Goal: Information Seeking & Learning: Learn about a topic

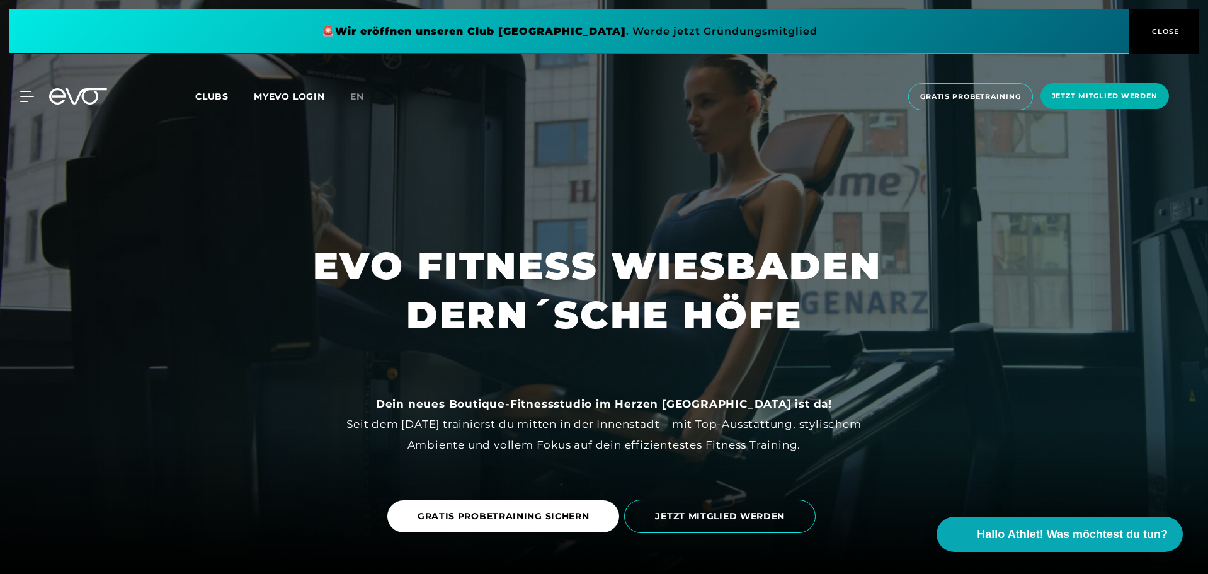
click at [212, 98] on span "Clubs" at bounding box center [211, 96] width 33 height 11
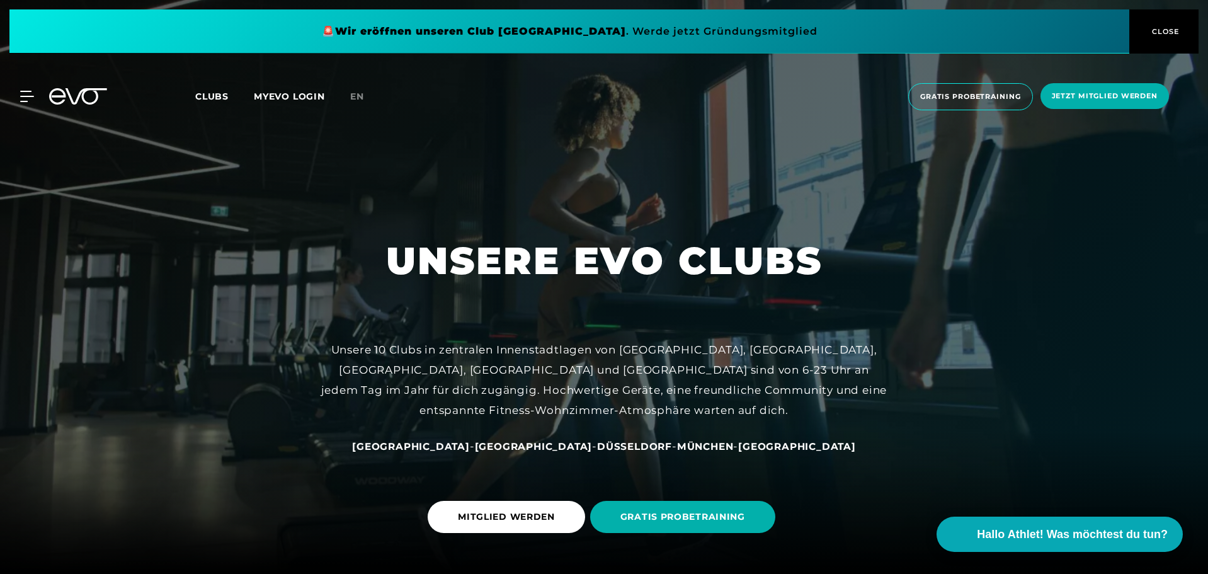
click at [742, 445] on span "[GEOGRAPHIC_DATA]" at bounding box center [797, 446] width 118 height 12
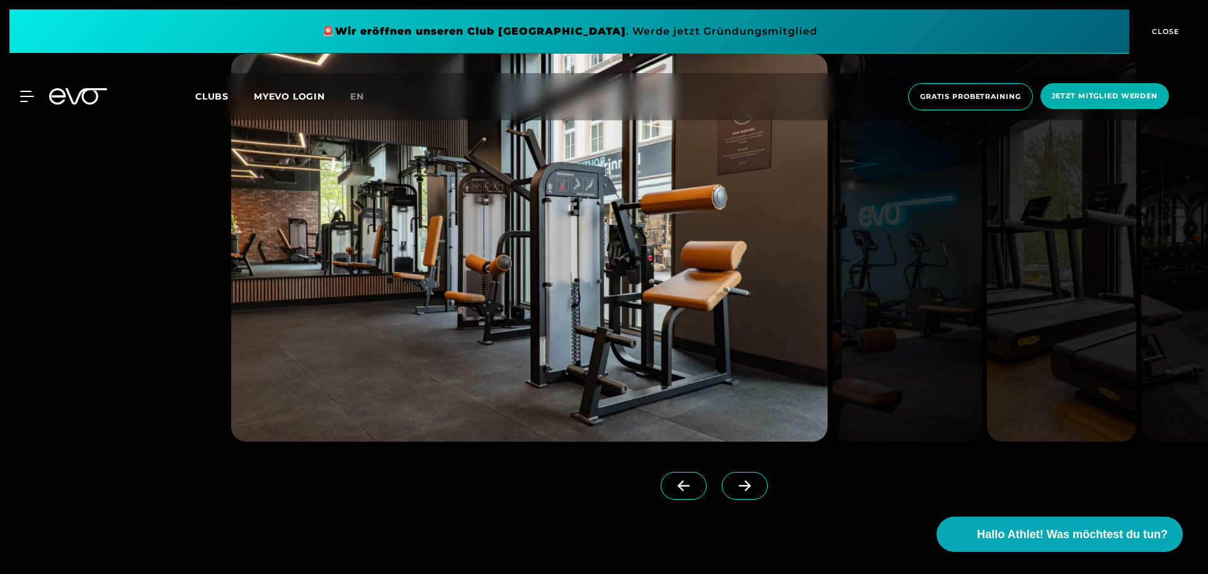
scroll to position [1574, 0]
click at [738, 485] on icon at bounding box center [744, 485] width 12 height 11
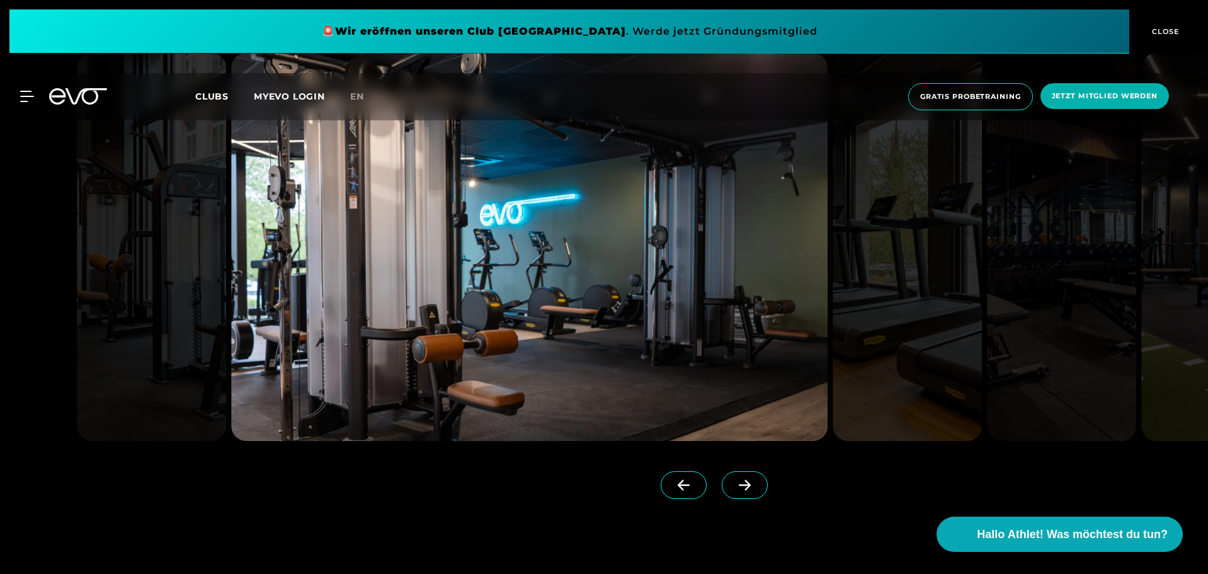
click at [738, 485] on icon at bounding box center [744, 485] width 12 height 11
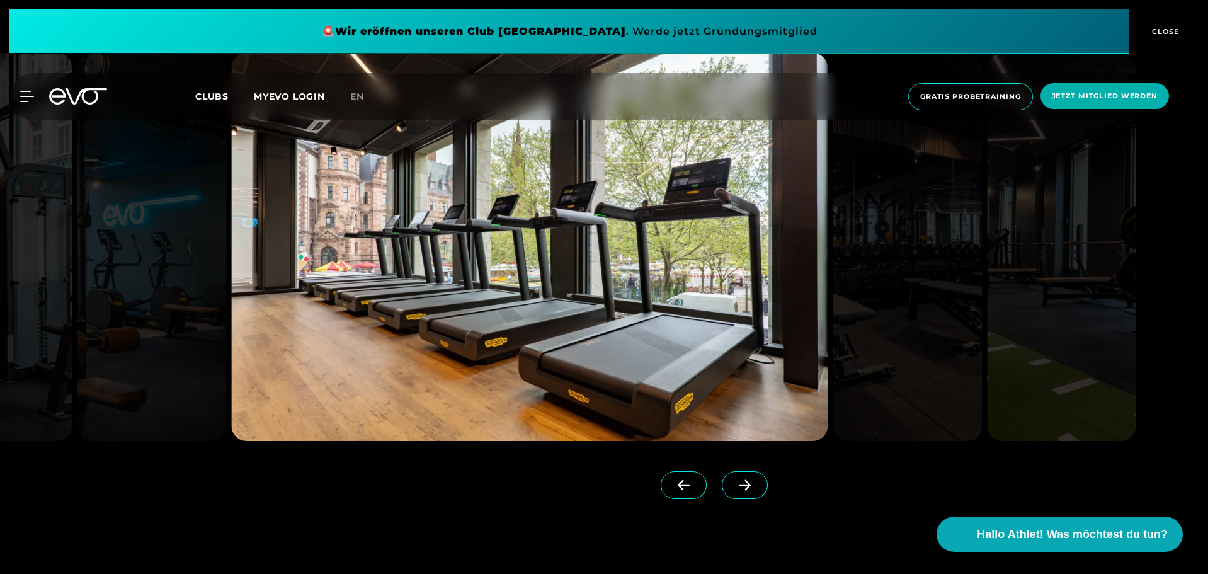
click at [738, 485] on icon at bounding box center [744, 485] width 12 height 11
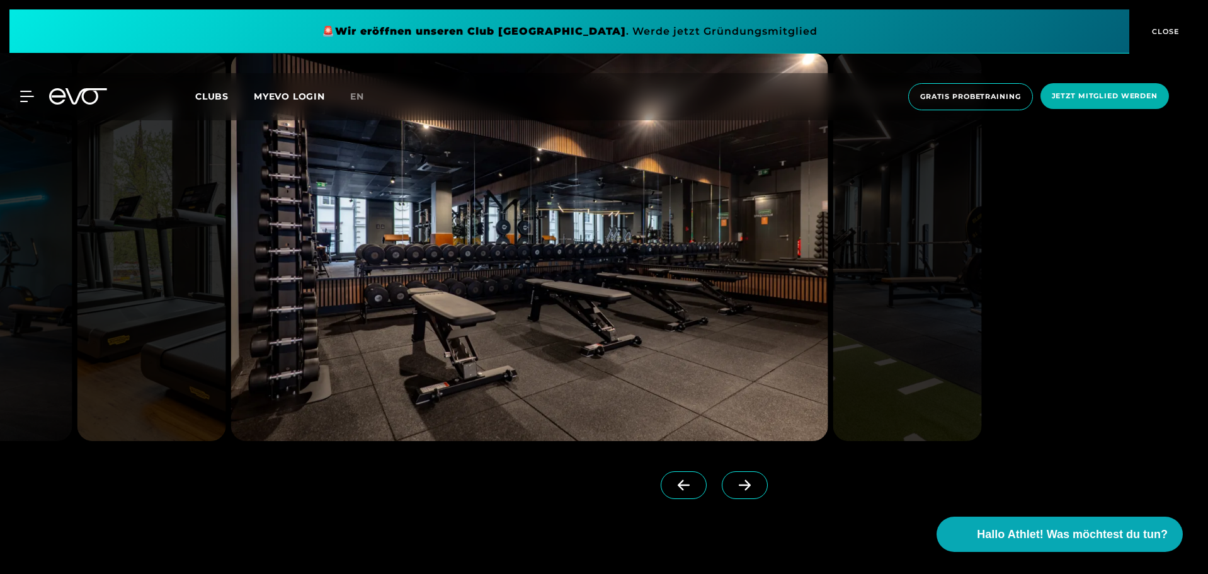
click at [738, 485] on icon at bounding box center [744, 485] width 12 height 11
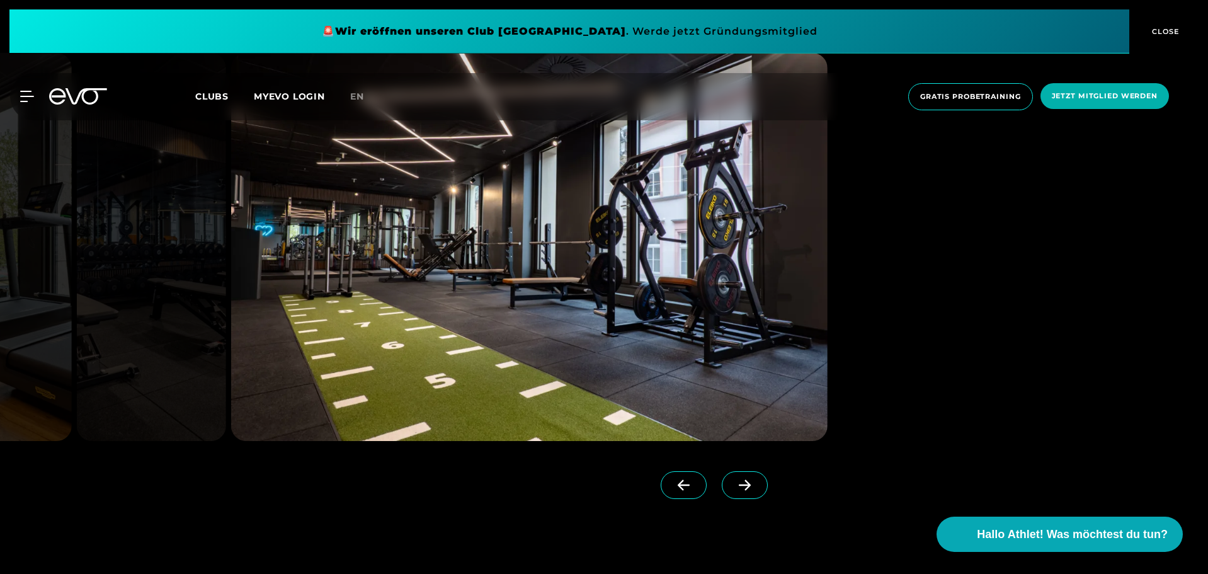
click at [738, 485] on icon at bounding box center [744, 485] width 12 height 11
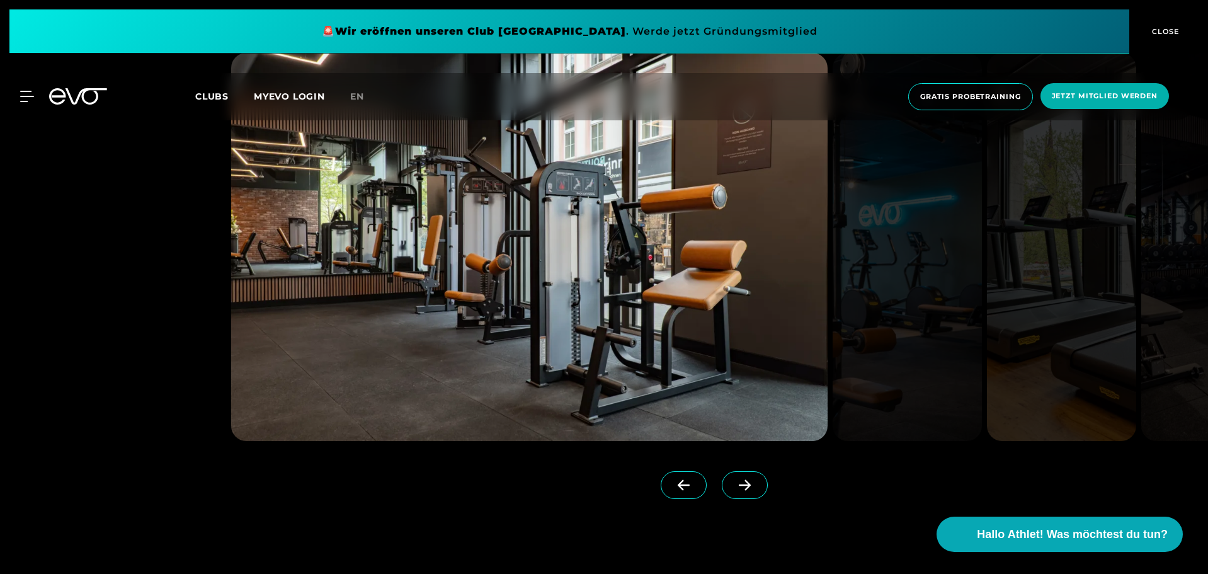
click at [1163, 33] on span "CLOSE" at bounding box center [1163, 31] width 31 height 11
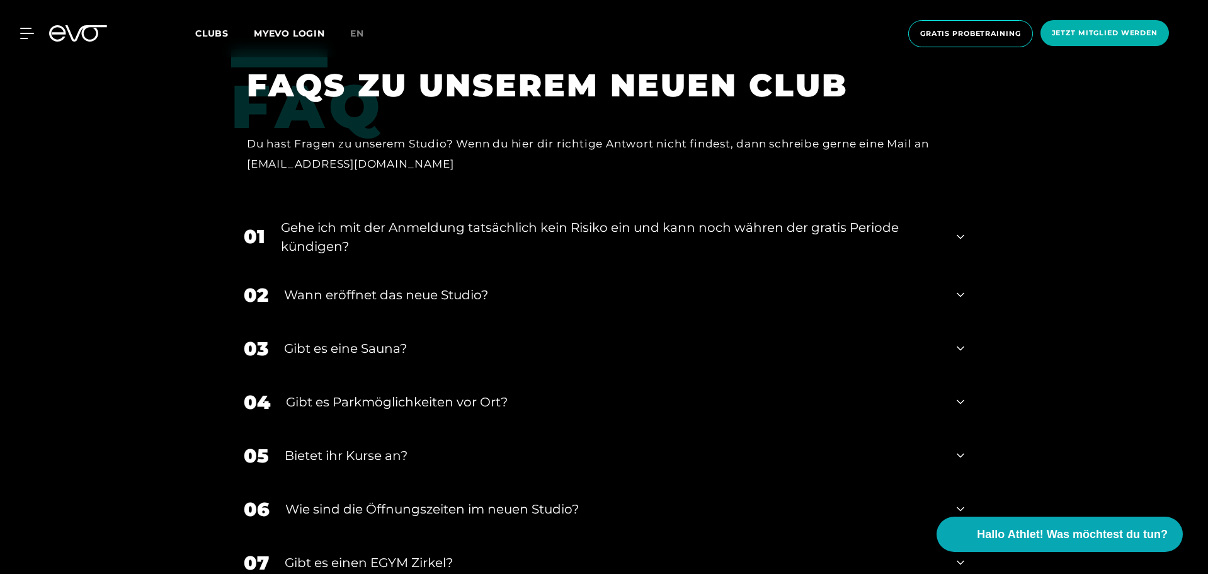
scroll to position [5162, 0]
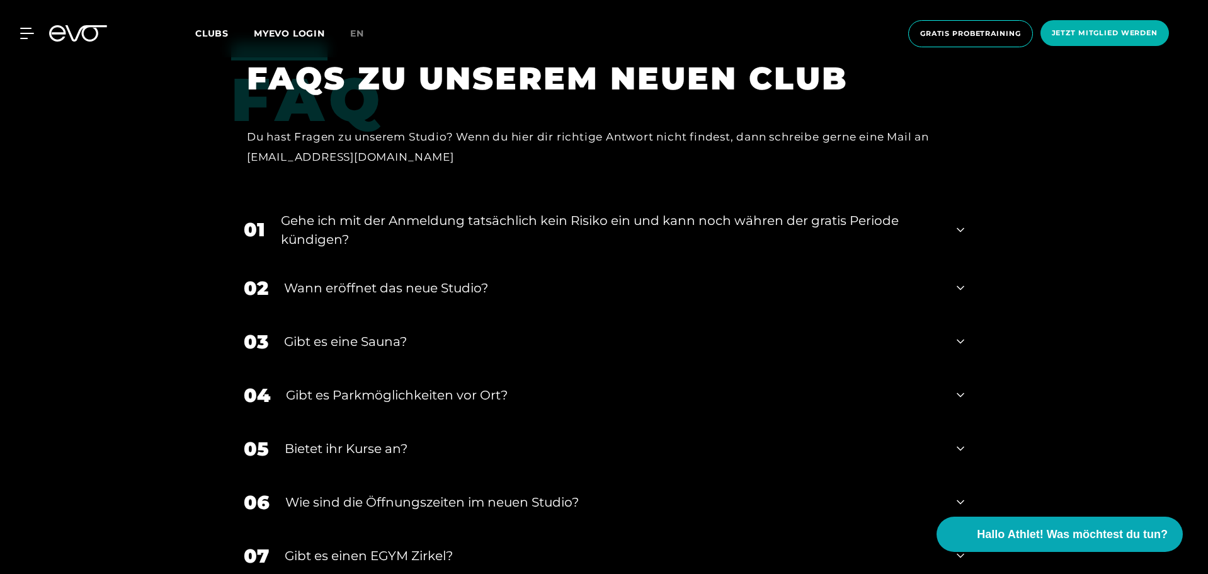
click at [961, 340] on icon at bounding box center [960, 341] width 8 height 15
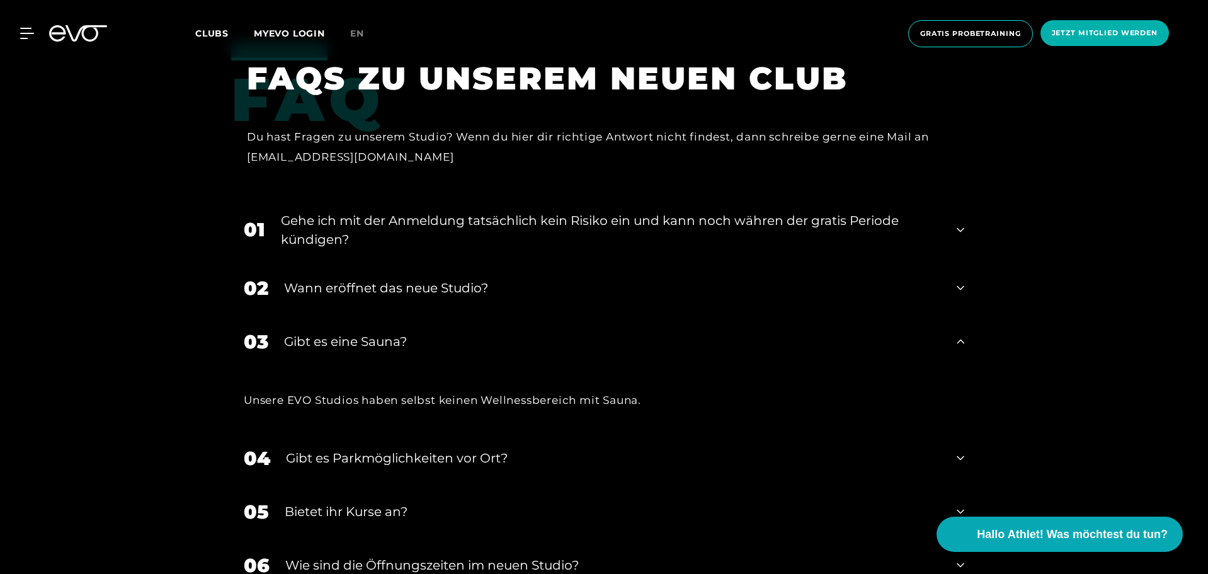
click at [963, 288] on icon at bounding box center [960, 287] width 8 height 15
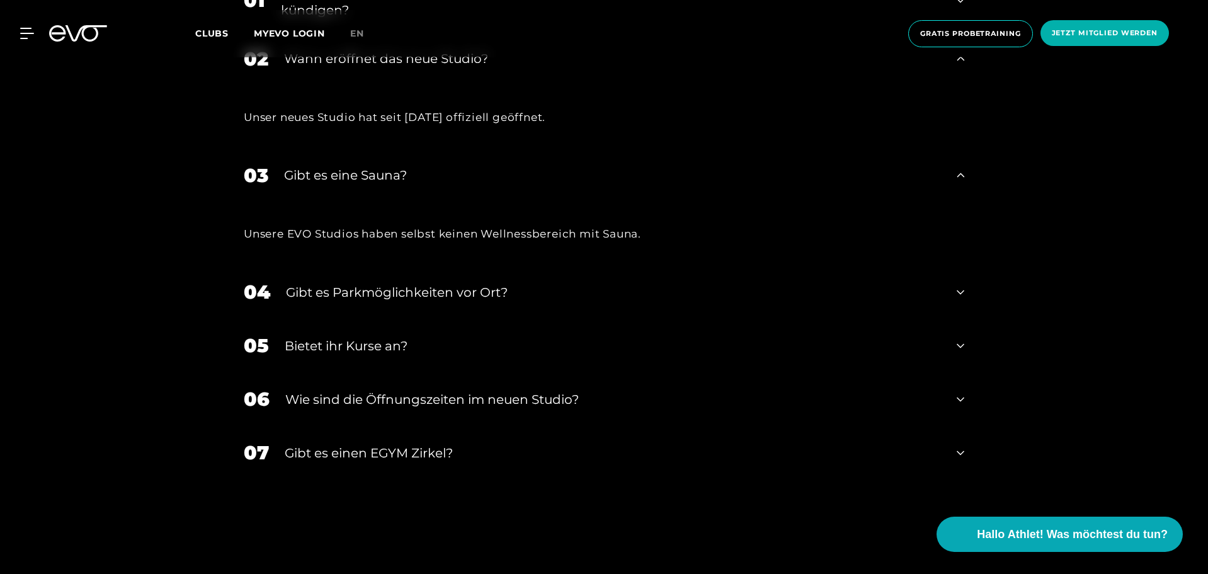
scroll to position [5414, 0]
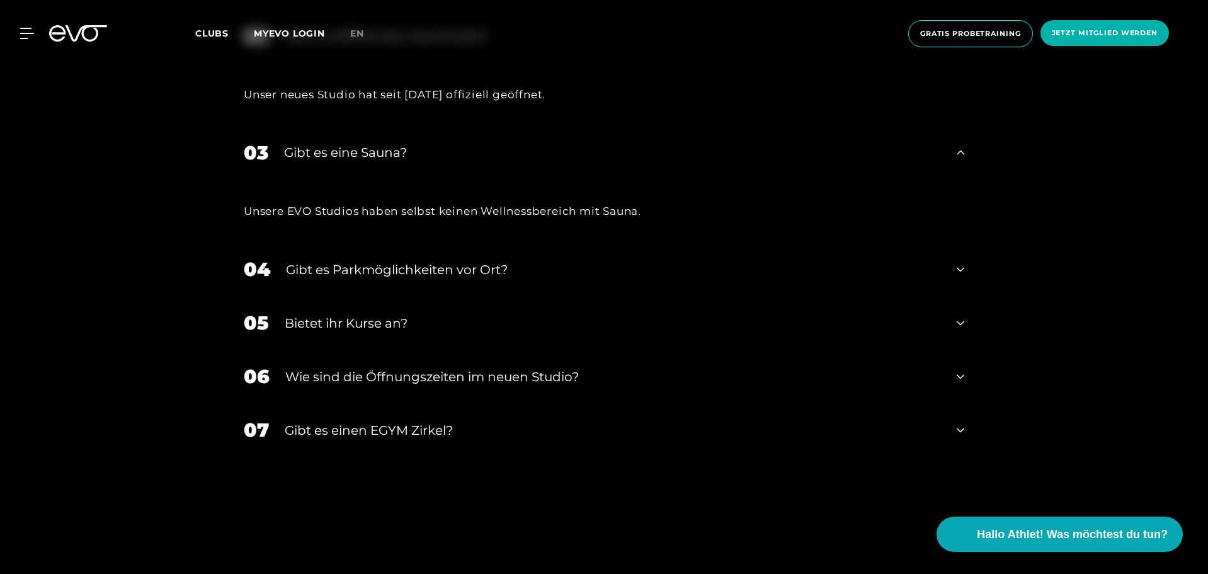
click at [961, 377] on icon at bounding box center [960, 377] width 8 height 4
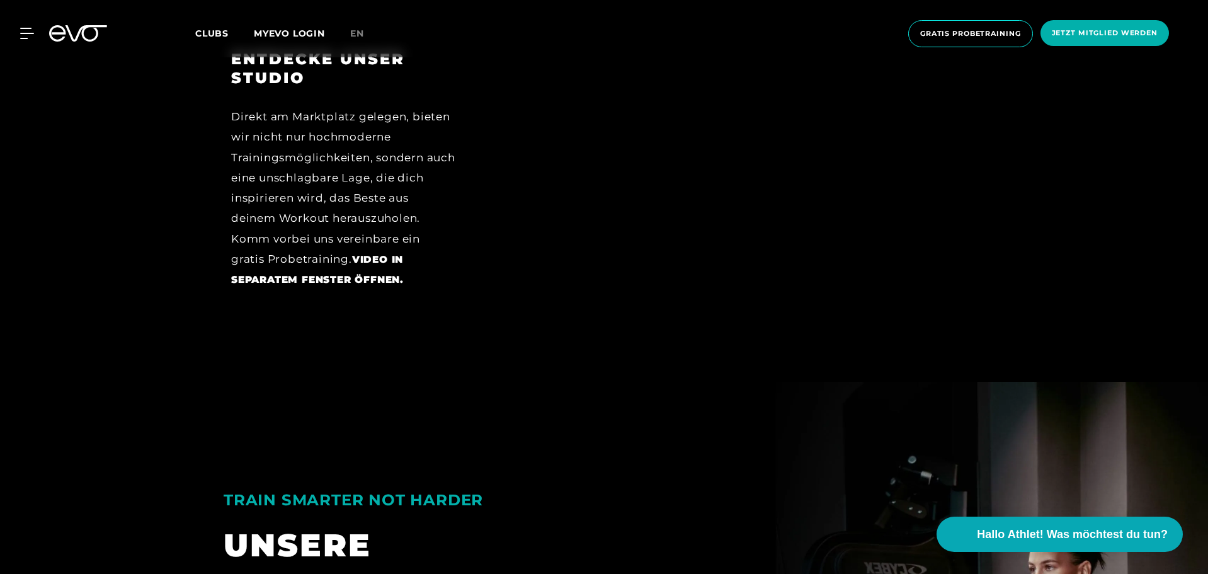
scroll to position [2033, 0]
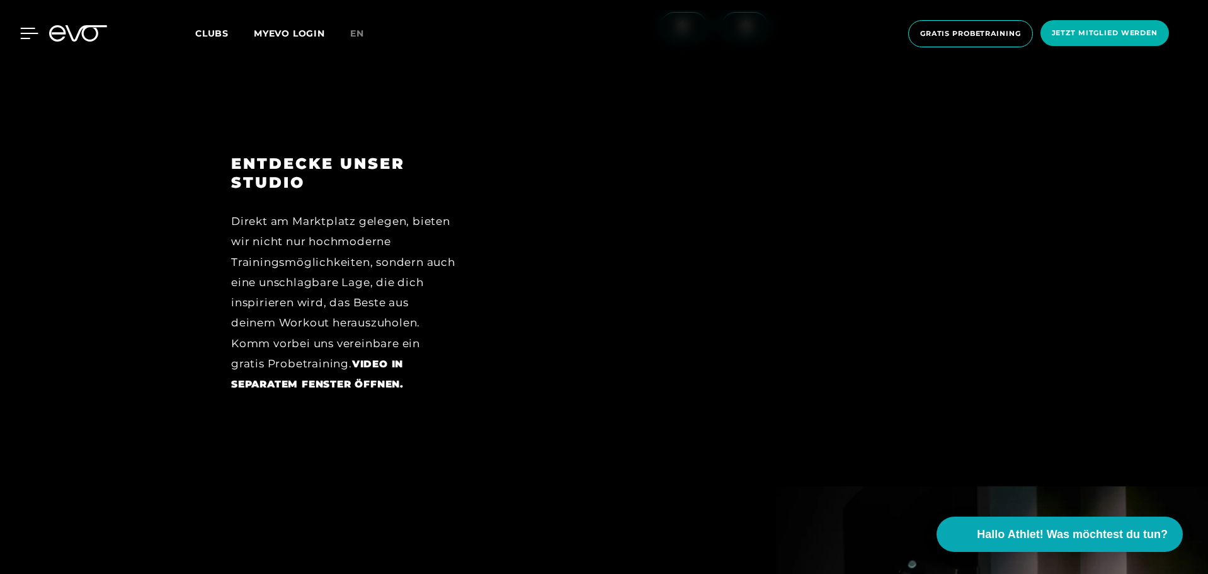
click at [23, 32] on icon at bounding box center [29, 33] width 18 height 11
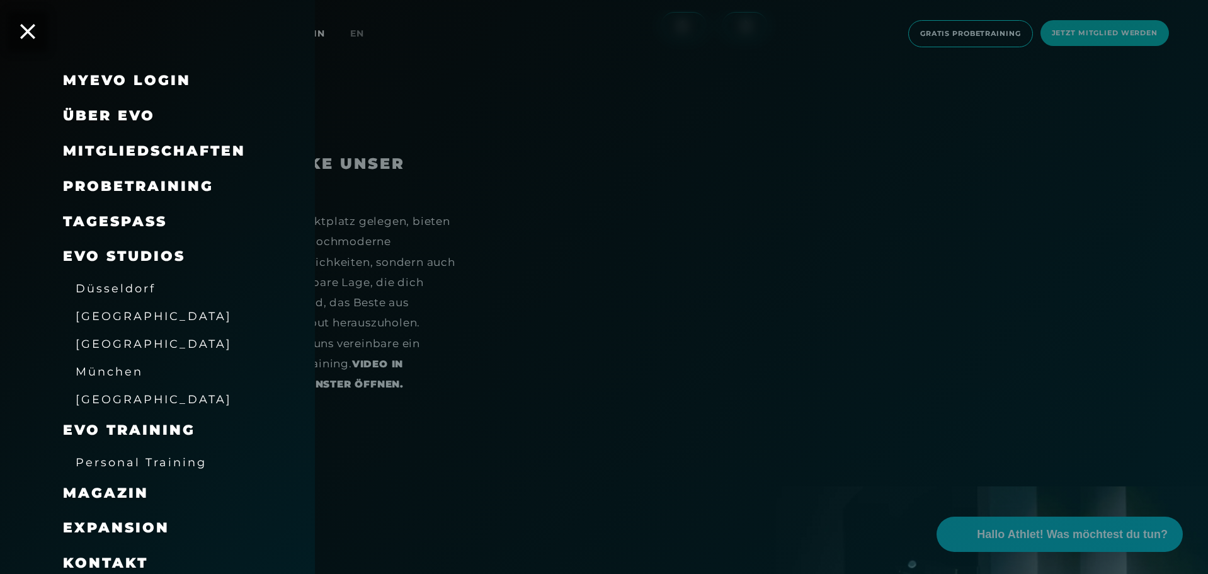
scroll to position [42, 0]
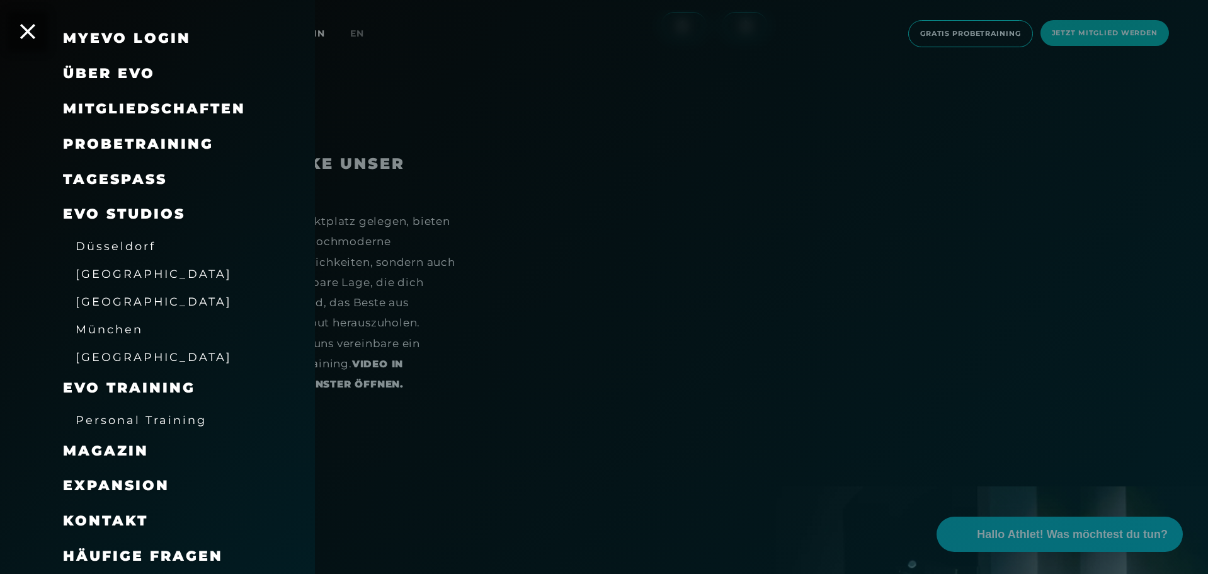
click at [121, 76] on span "Über EVO" at bounding box center [109, 73] width 92 height 17
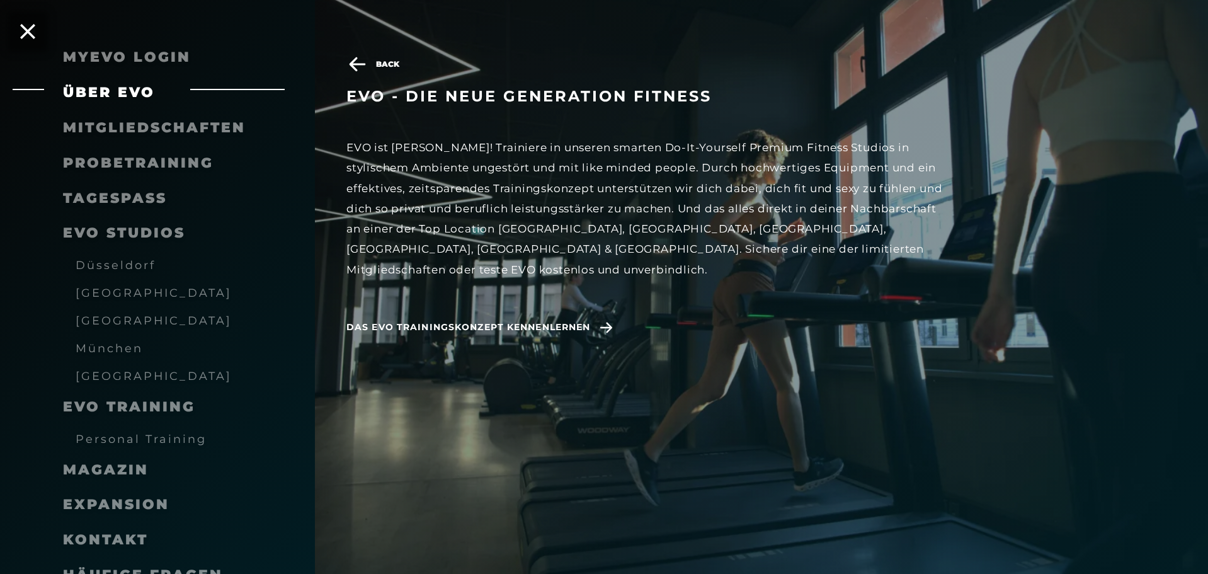
click at [109, 378] on span "[GEOGRAPHIC_DATA]" at bounding box center [154, 375] width 156 height 13
click at [110, 375] on span "[GEOGRAPHIC_DATA]" at bounding box center [154, 375] width 156 height 13
